Goal: Transaction & Acquisition: Purchase product/service

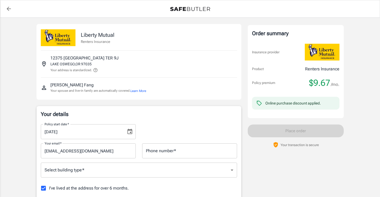
click at [8, 9] on icon "back to quotes" at bounding box center [9, 9] width 4 height 4
drag, startPoint x: 111, startPoint y: 34, endPoint x: 82, endPoint y: 33, distance: 29.6
click at [82, 33] on div "Liberty Mutual Renters Insurance" at bounding box center [139, 35] width 196 height 22
copy p "Liberty Mutual"
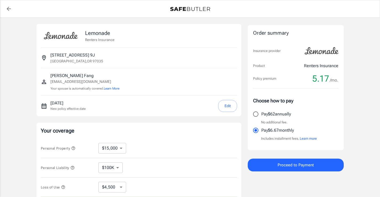
select select "15000"
select select "500"
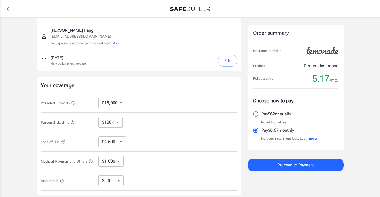
scroll to position [80, 0]
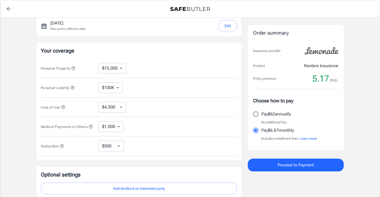
click at [122, 68] on select "$10,000 $15,000 $20,000 $25,000 $30,000 $40,000 $50,000 $100K $150K $200K $250K" at bounding box center [112, 68] width 28 height 11
select select "10000"
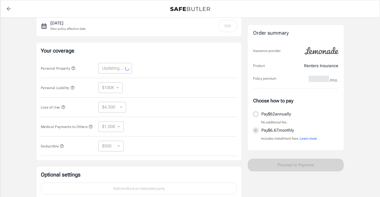
select select "10000"
select select "3000"
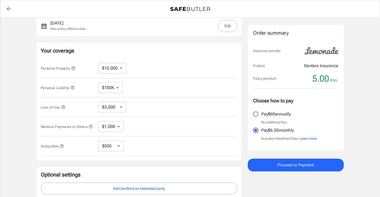
click at [120, 107] on select "$3,000 $6,000 $12,000 $21,000 $36,000 $60,000 $96,000 $153K $198K" at bounding box center [112, 107] width 28 height 11
click at [188, 92] on div "Personal Liability $100K $200K $300K $400K $500K ​" at bounding box center [139, 87] width 196 height 19
click at [118, 127] on select "$1,000 $2,000 $3,000 $4,000 $5,000" at bounding box center [110, 126] width 25 height 11
click at [196, 124] on div "Medical Payments to Others $1,000 $2,000 $3,000 $4,000 $5,000 ​" at bounding box center [139, 126] width 196 height 19
click at [122, 149] on select "$250 $500 $1,000 $2,500" at bounding box center [110, 146] width 25 height 11
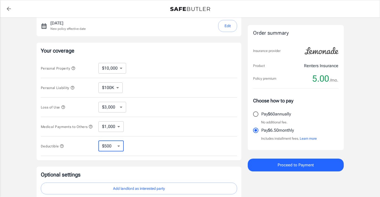
select select "250"
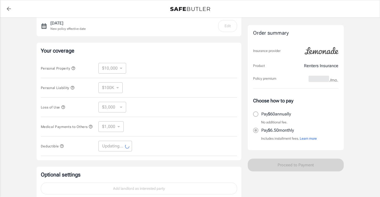
select select "250"
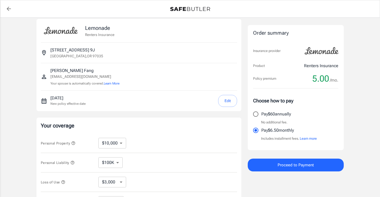
scroll to position [0, 0]
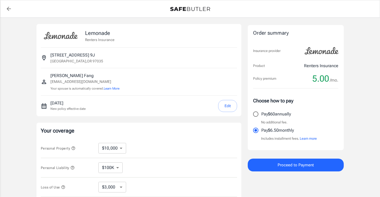
click at [256, 114] on input "Pay $60 annually" at bounding box center [255, 113] width 11 height 11
radio input "true"
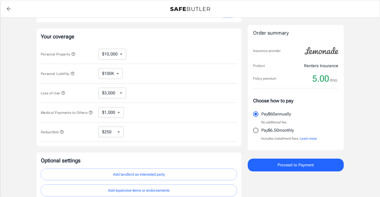
scroll to position [133, 0]
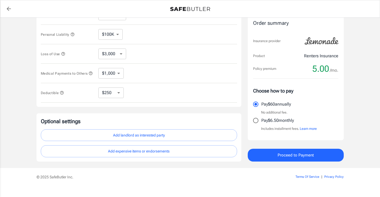
click at [192, 138] on button "Add landlord as interested party" at bounding box center [139, 135] width 196 height 12
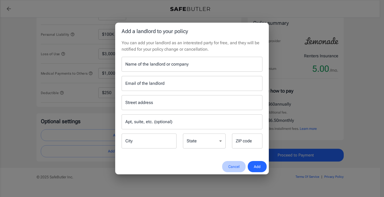
click at [232, 167] on button "Cancel" at bounding box center [233, 166] width 23 height 11
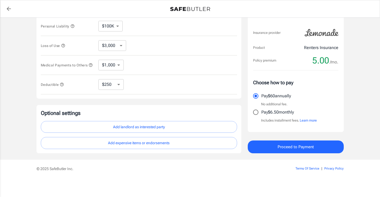
scroll to position [0, 0]
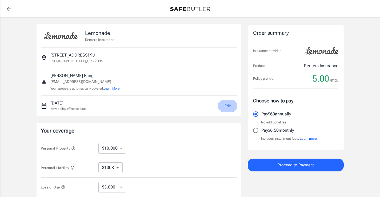
click at [228, 106] on button "Edit" at bounding box center [227, 106] width 19 height 12
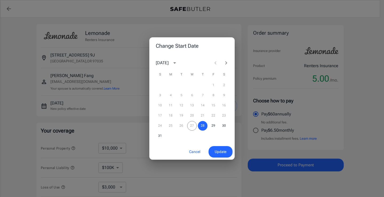
click at [225, 63] on icon "Next month" at bounding box center [226, 63] width 6 height 6
click at [223, 84] on button "6" at bounding box center [224, 85] width 10 height 10
click at [223, 153] on span "Update" at bounding box center [221, 151] width 12 height 7
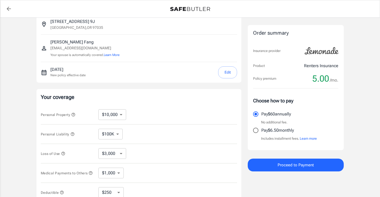
scroll to position [80, 0]
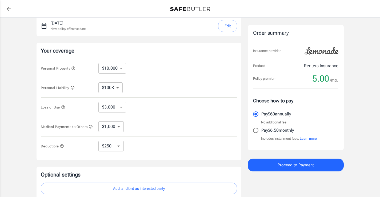
click at [123, 107] on select "$3,000 $6,000 $12,000 $21,000 $36,000 $60,000 $96,000 $153K $198K" at bounding box center [112, 107] width 28 height 11
click at [226, 166] on div "Lemonade Renters Insurance [STREET_ADDRESS] [PERSON_NAME] [EMAIL_ADDRESS][DOMAI…" at bounding box center [139, 79] width 205 height 271
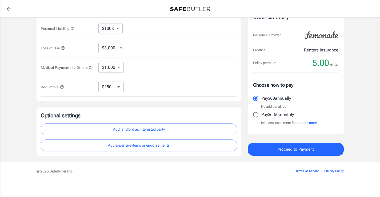
scroll to position [144, 0]
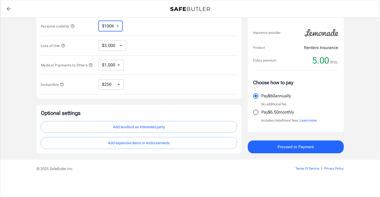
click at [118, 24] on select "$100K $200K $300K $400K $500K" at bounding box center [110, 26] width 24 height 11
click at [157, 24] on div "Personal Liability $100K $200K $300K $400K $500K ​" at bounding box center [139, 26] width 196 height 19
click at [121, 42] on select "$3,000 $6,000 $12,000 $21,000 $36,000 $60,000 $96,000 $153K $198K" at bounding box center [112, 45] width 28 height 11
click at [180, 42] on div "Loss of Use $3,000 $6,000 $12,000 $21,000 $36,000 $60,000 $96,000 $153K $198K ​" at bounding box center [139, 45] width 196 height 19
click at [120, 63] on select "$1,000 $2,000 $3,000 $4,000 $5,000" at bounding box center [110, 65] width 25 height 11
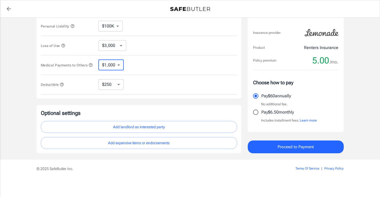
click at [120, 63] on select "$1,000 $2,000 $3,000 $4,000 $5,000" at bounding box center [110, 65] width 25 height 11
click at [120, 85] on select "$250 $500 $1,000 $2,500" at bounding box center [110, 84] width 25 height 11
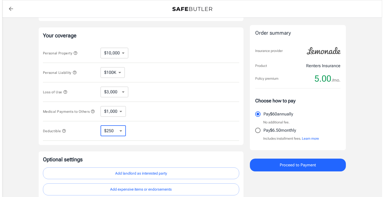
scroll to position [133, 0]
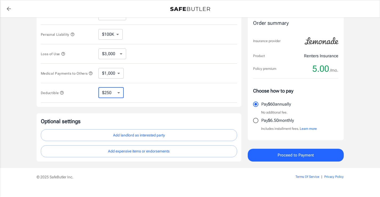
click at [177, 138] on button "Add landlord as interested party" at bounding box center [139, 135] width 196 height 12
